Goal: Information Seeking & Learning: Learn about a topic

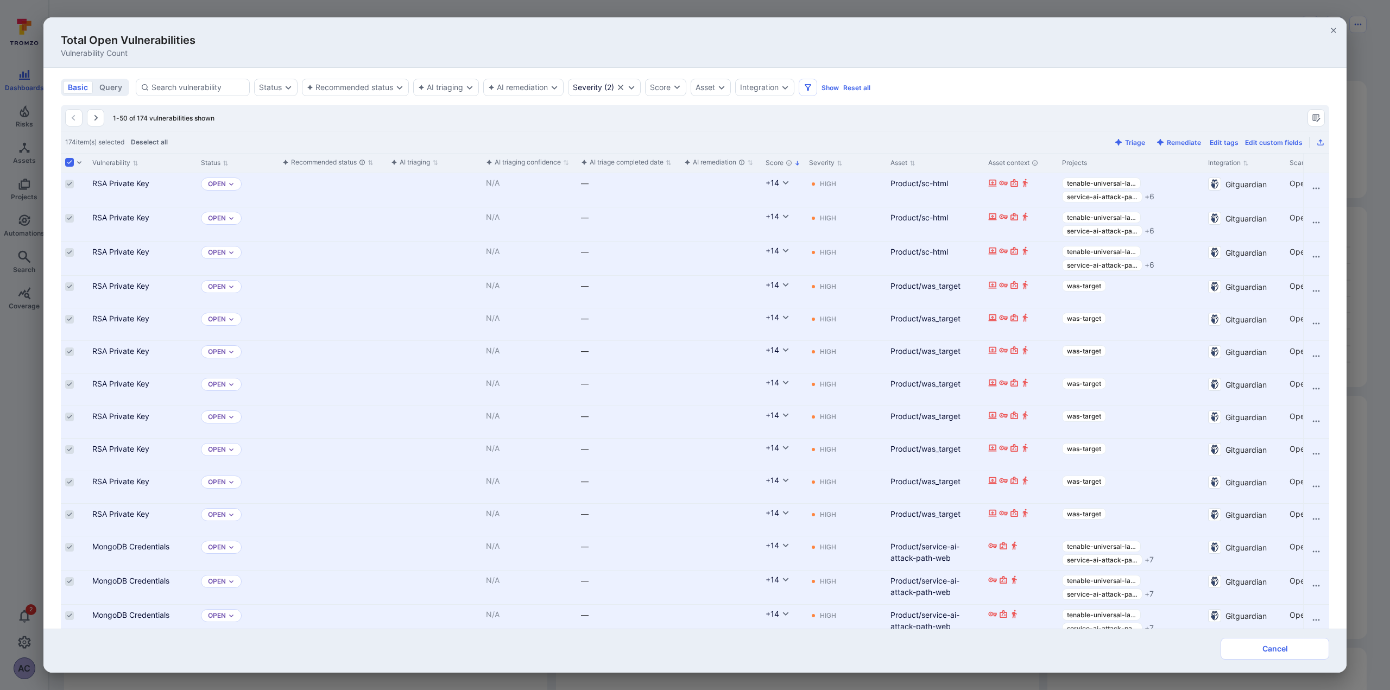
click at [303, 184] on div "Cell for aiCtx.triageStatus" at bounding box center [332, 190] width 109 height 34
click at [131, 187] on link "RSA Private Key" at bounding box center [120, 183] width 57 height 9
